Goal: Task Accomplishment & Management: Complete application form

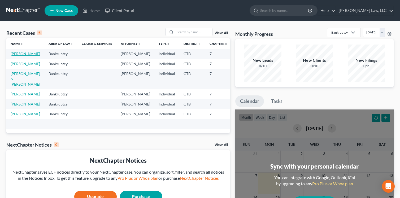
click at [13, 56] on link "[PERSON_NAME]" at bounding box center [25, 53] width 29 height 5
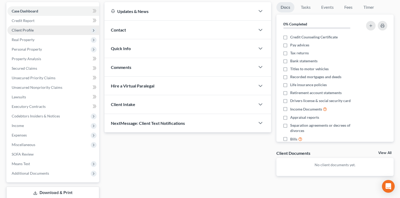
scroll to position [53, 0]
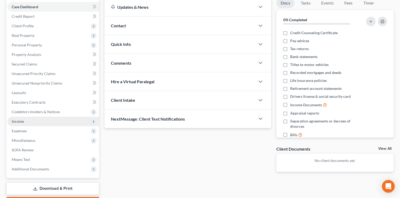
click at [17, 121] on span "Income" at bounding box center [18, 121] width 12 height 5
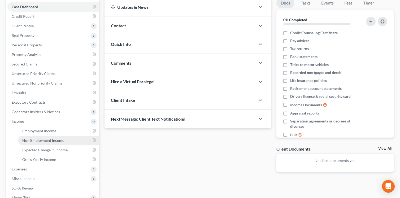
click at [39, 140] on span "Non Employment Income" at bounding box center [43, 140] width 42 height 5
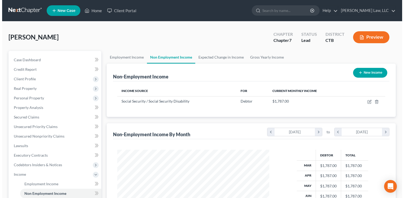
scroll to position [95, 162]
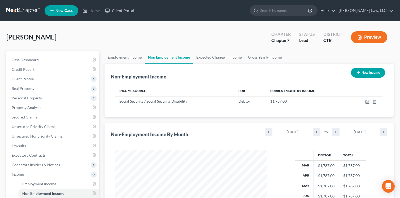
click at [357, 73] on line "button" at bounding box center [358, 73] width 2 height 0
select select "0"
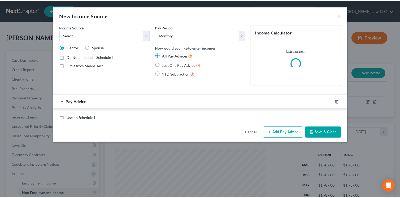
scroll to position [95, 164]
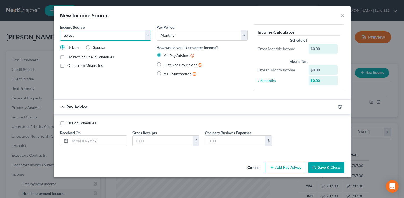
click at [148, 35] on select "Select Unemployment Disability (from employer) Pension Retirement Social Securi…" at bounding box center [105, 35] width 91 height 11
click at [227, 79] on div "Pay Period Select Monthly Twice Monthly Every Other Week Weekly How would you l…" at bounding box center [202, 59] width 96 height 71
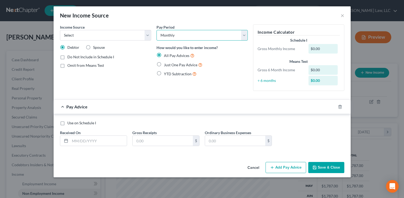
click at [244, 36] on select "Select Monthly Twice Monthly Every Other Week Weekly" at bounding box center [201, 35] width 91 height 11
click at [245, 35] on select "Select Monthly Twice Monthly Every Other Week Weekly" at bounding box center [201, 35] width 91 height 11
click at [341, 15] on button "×" at bounding box center [342, 15] width 4 height 6
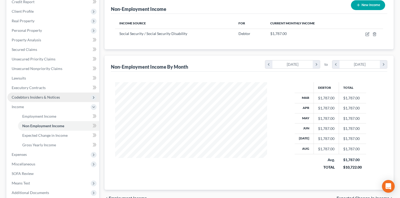
scroll to position [79, 0]
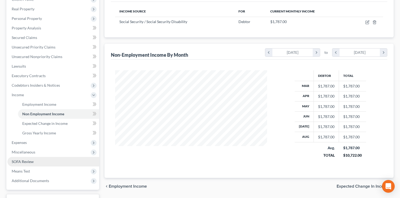
click at [29, 161] on span "SOFA Review" at bounding box center [23, 161] width 22 height 5
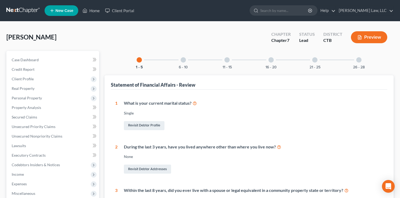
click at [183, 61] on div at bounding box center [182, 59] width 5 height 5
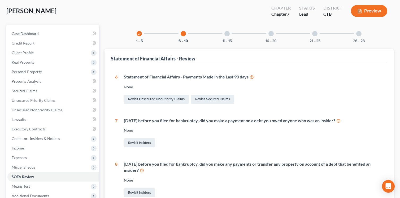
scroll to position [17, 0]
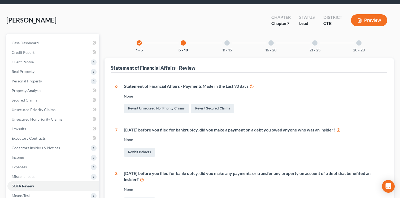
click at [227, 43] on div at bounding box center [226, 42] width 5 height 5
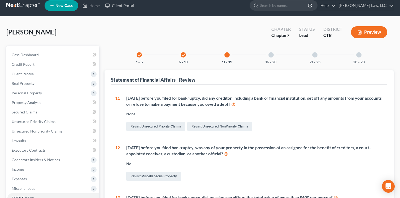
scroll to position [3, 0]
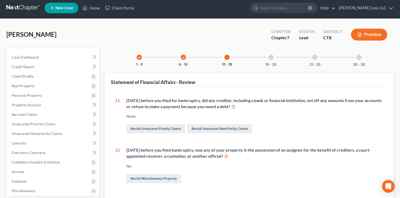
click at [271, 56] on div at bounding box center [270, 57] width 5 height 5
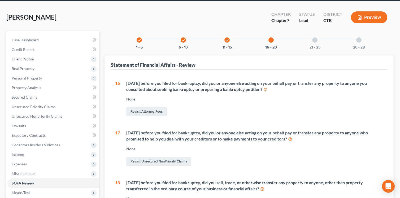
scroll to position [29, 0]
